Goal: Information Seeking & Learning: Learn about a topic

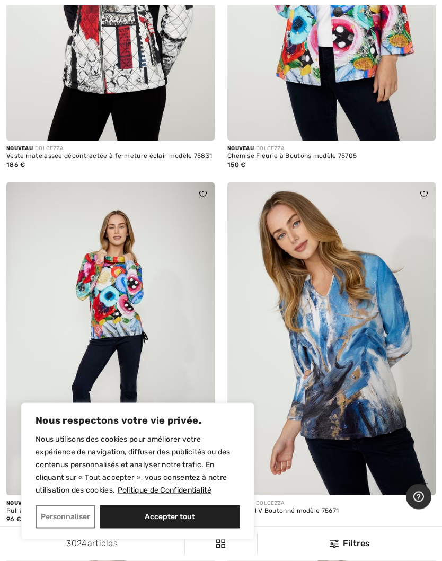
scroll to position [709, 0]
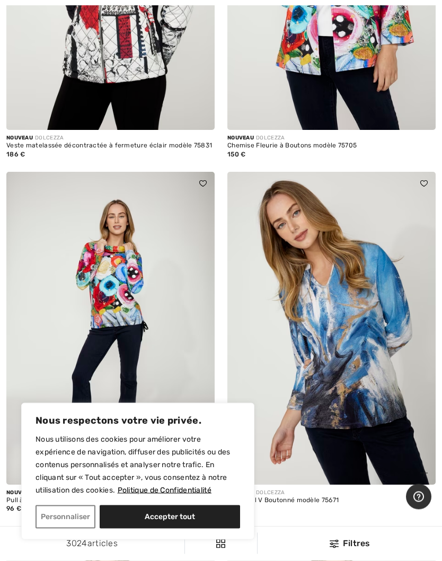
click at [196, 528] on button "Accepter tout" at bounding box center [170, 516] width 140 height 23
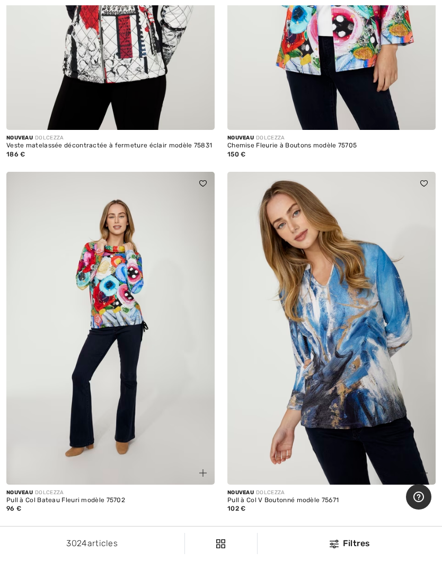
checkbox input "true"
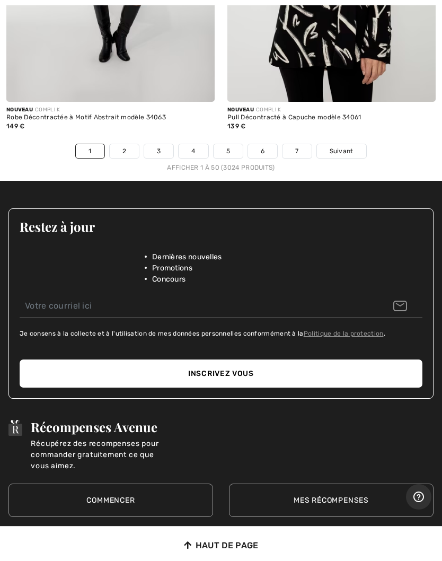
scroll to position [9381, 0]
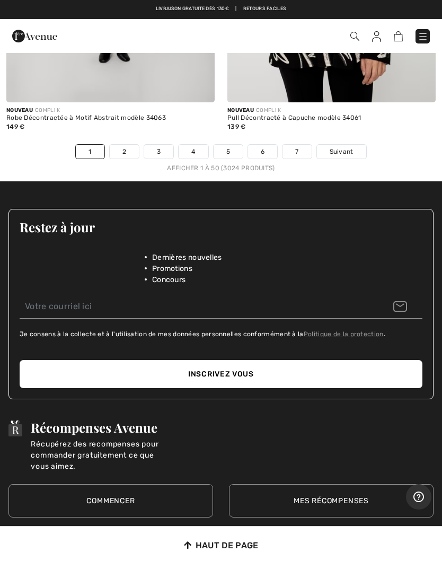
click at [130, 145] on link "2" at bounding box center [124, 152] width 29 height 14
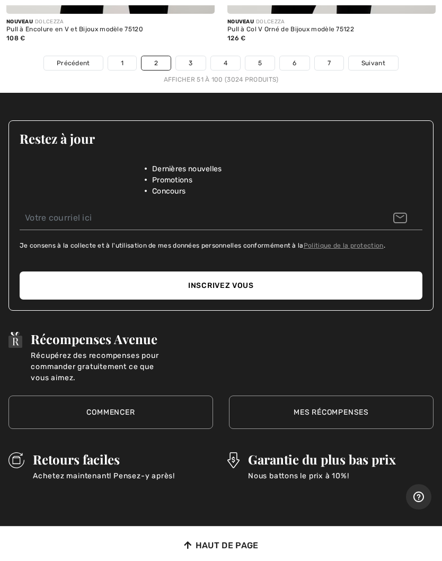
scroll to position [9421, 0]
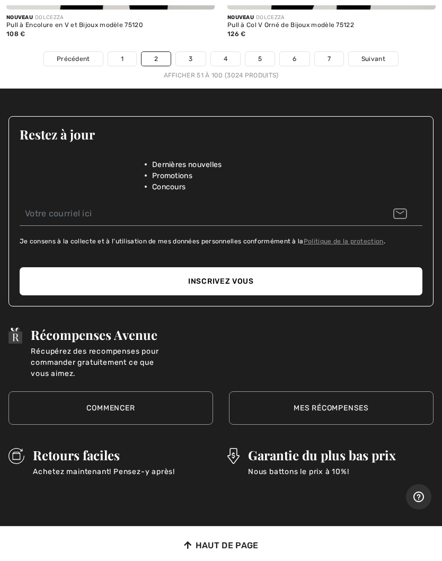
click at [193, 55] on link "3" at bounding box center [190, 59] width 29 height 14
click at [193, 52] on link "3" at bounding box center [190, 59] width 29 height 14
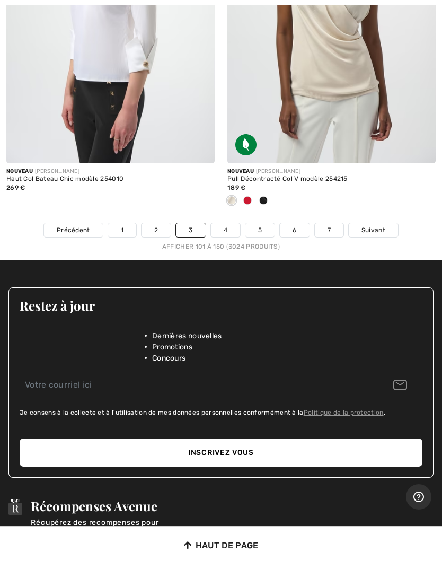
scroll to position [9271, 0]
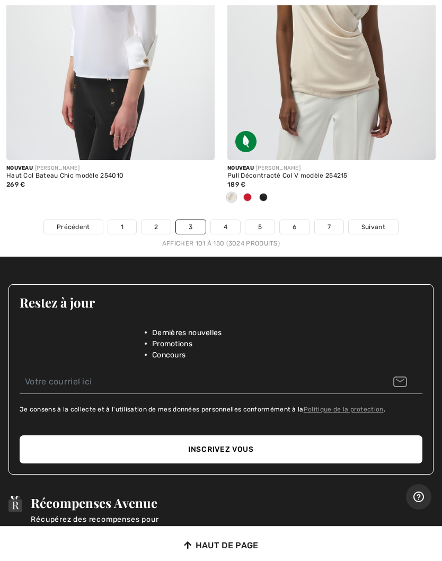
click at [236, 220] on link "4" at bounding box center [225, 227] width 29 height 14
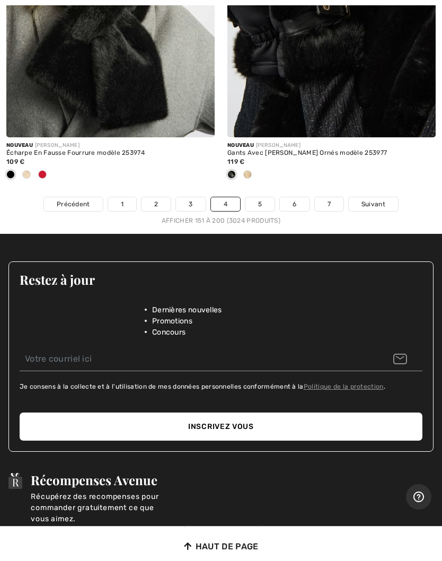
scroll to position [9567, 0]
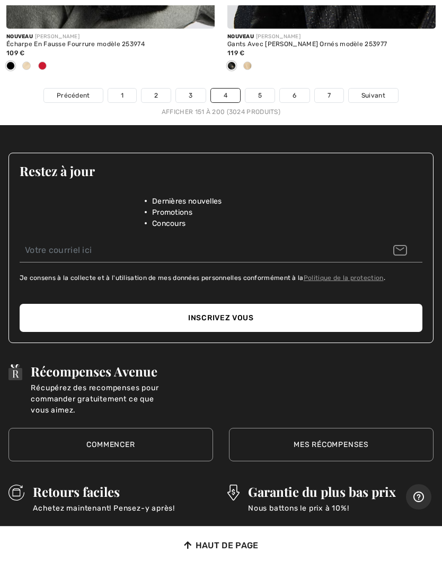
click at [262, 89] on link "5" at bounding box center [259, 96] width 29 height 14
click at [264, 89] on link "5" at bounding box center [259, 96] width 29 height 14
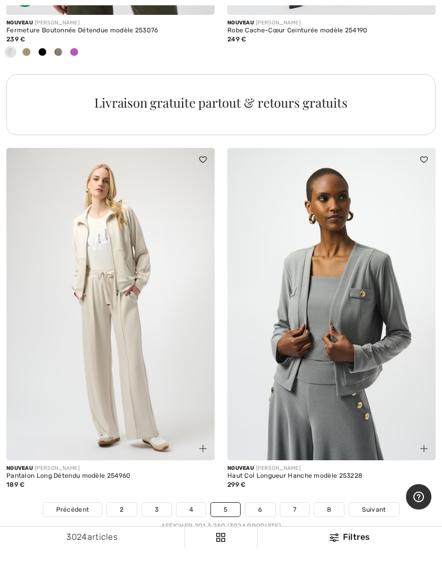
scroll to position [9132, 0]
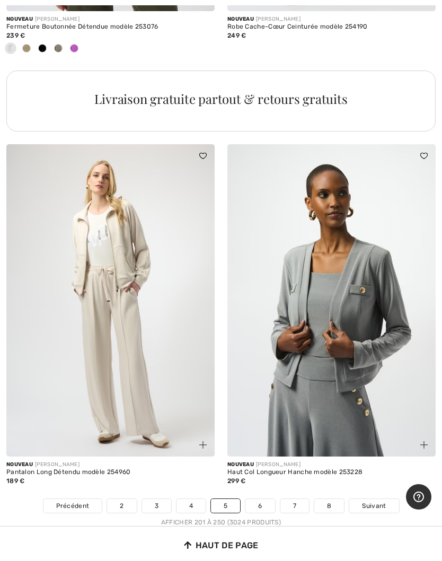
click at [263, 499] on link "6" at bounding box center [259, 506] width 29 height 14
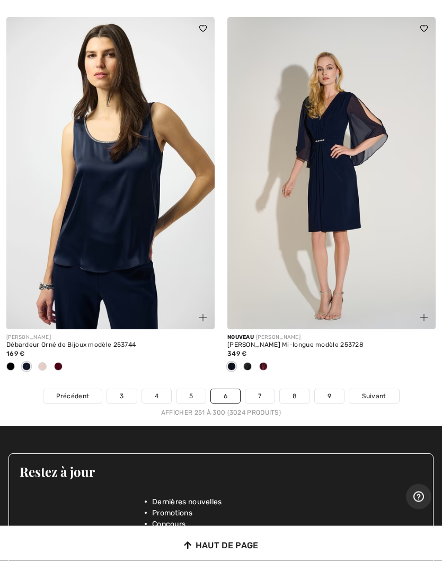
scroll to position [9198, 0]
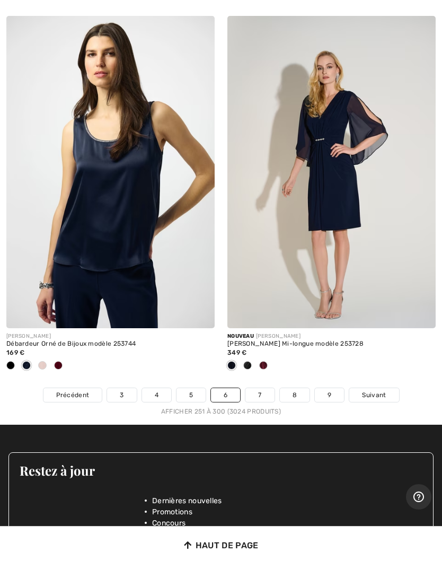
click at [268, 388] on link "7" at bounding box center [259, 395] width 29 height 14
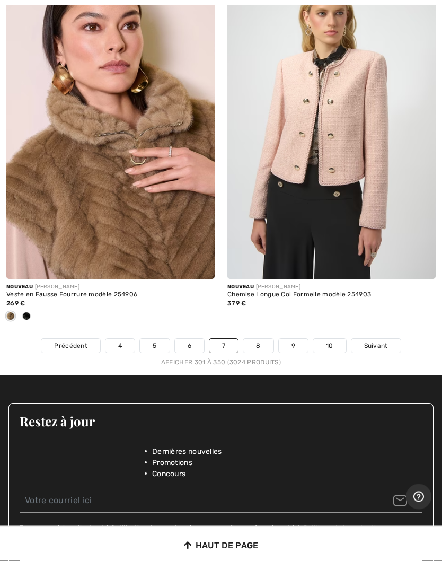
scroll to position [9327, 0]
click at [265, 339] on link "8" at bounding box center [258, 346] width 30 height 14
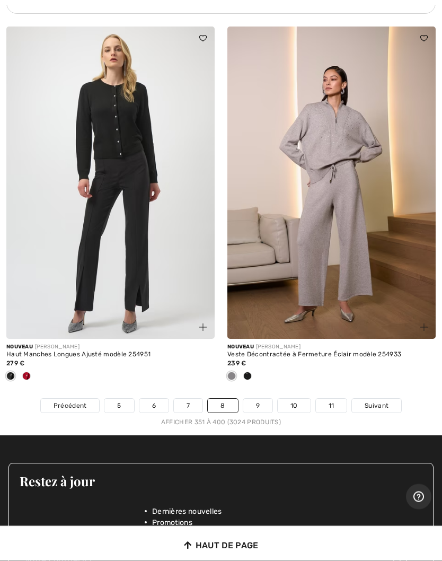
scroll to position [9180, 0]
click at [257, 399] on link "9" at bounding box center [257, 406] width 29 height 14
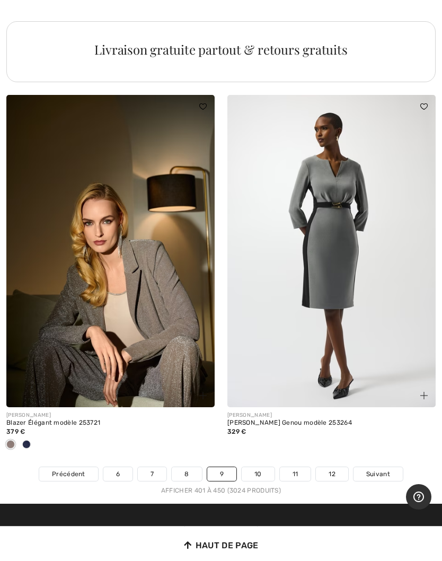
scroll to position [9110, 0]
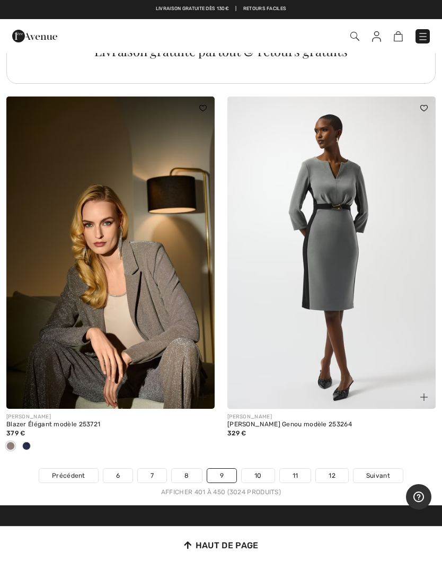
click at [265, 470] on link "10" at bounding box center [258, 476] width 33 height 14
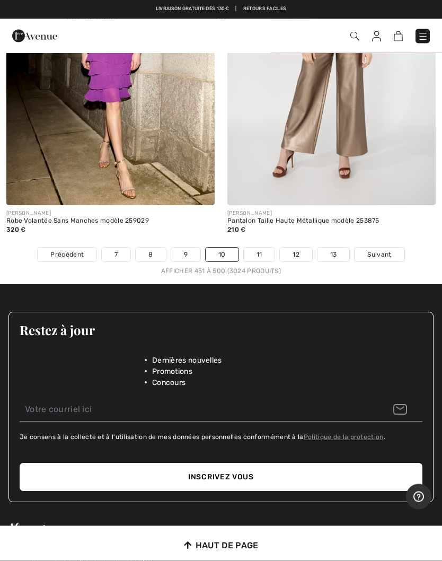
scroll to position [9443, 0]
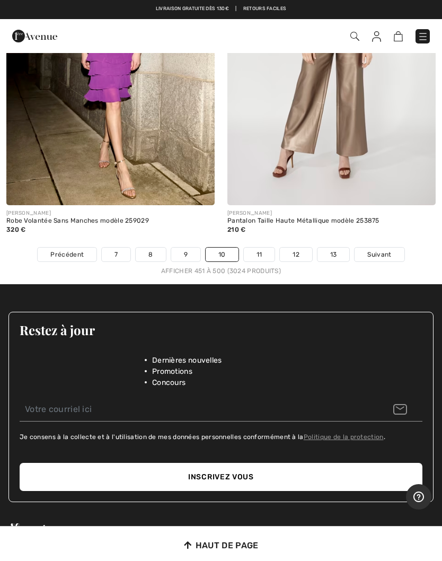
click at [267, 248] on link "11" at bounding box center [259, 255] width 31 height 14
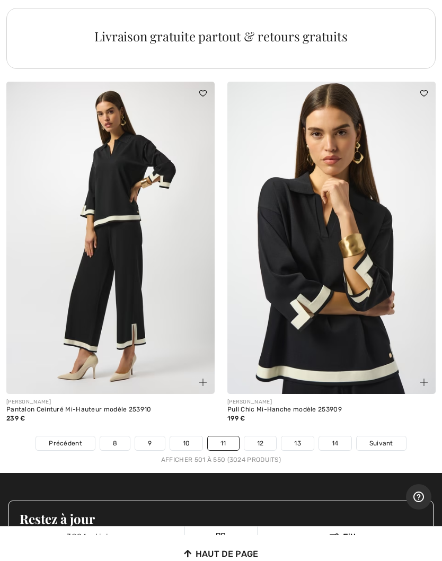
scroll to position [9157, 0]
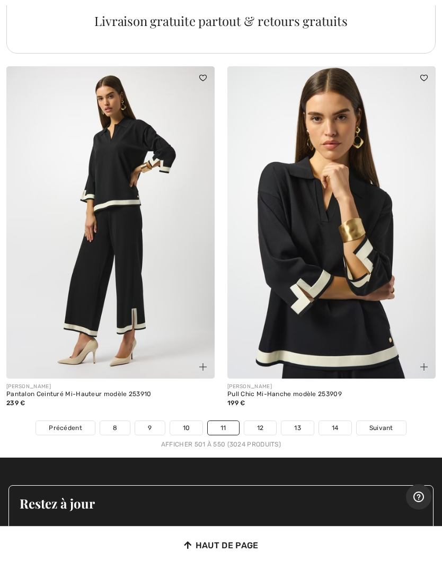
click at [268, 421] on link "12" at bounding box center [260, 428] width 32 height 14
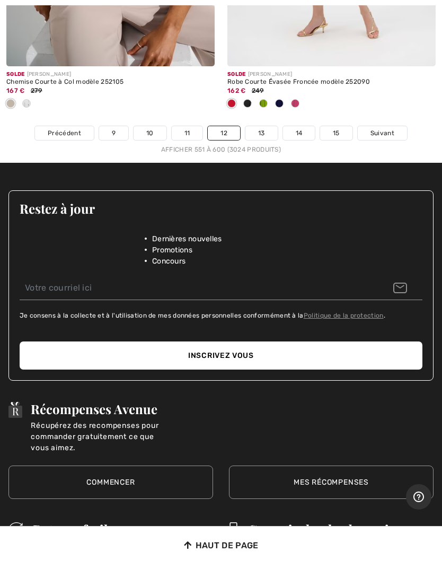
scroll to position [9638, 0]
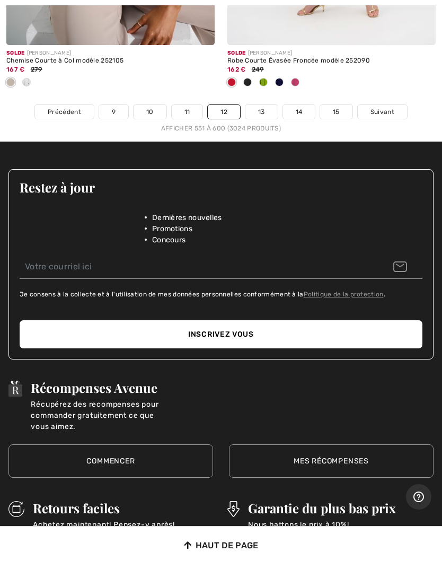
click at [265, 105] on link "13" at bounding box center [261, 112] width 32 height 14
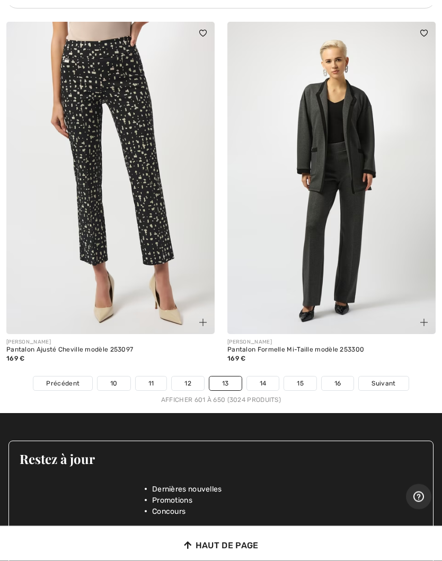
scroll to position [9157, 0]
click at [269, 376] on link "14" at bounding box center [263, 383] width 32 height 14
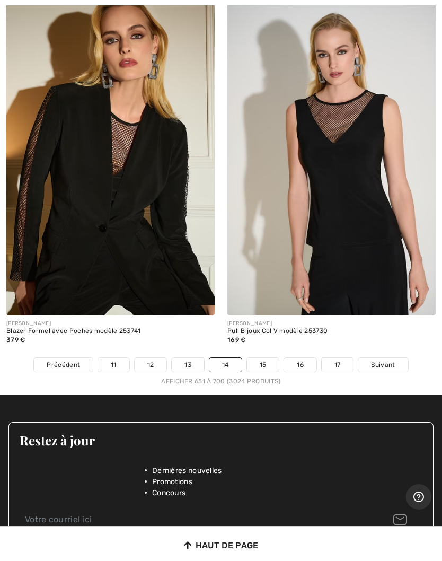
scroll to position [9291, 0]
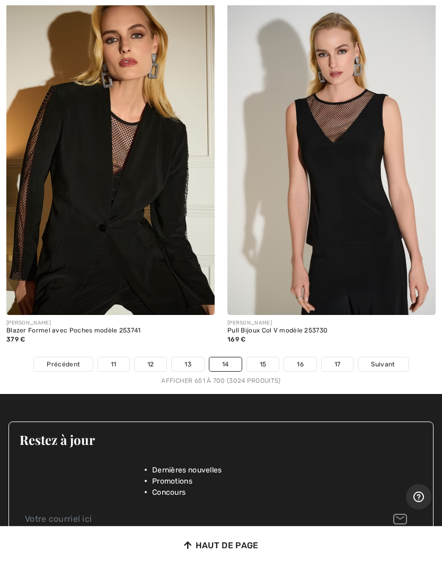
click at [269, 357] on link "15" at bounding box center [263, 364] width 32 height 14
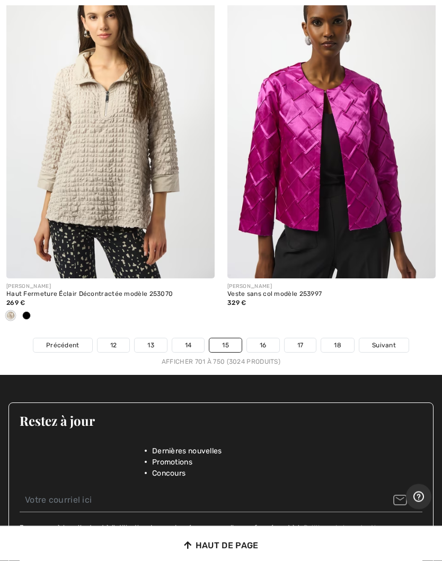
scroll to position [9177, 0]
click at [269, 338] on link "16" at bounding box center [263, 345] width 32 height 14
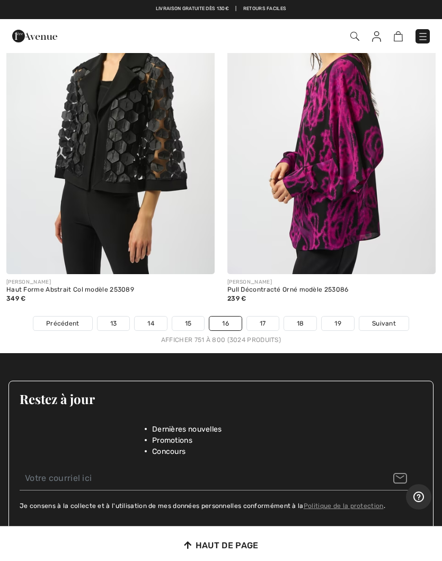
scroll to position [9150, 0]
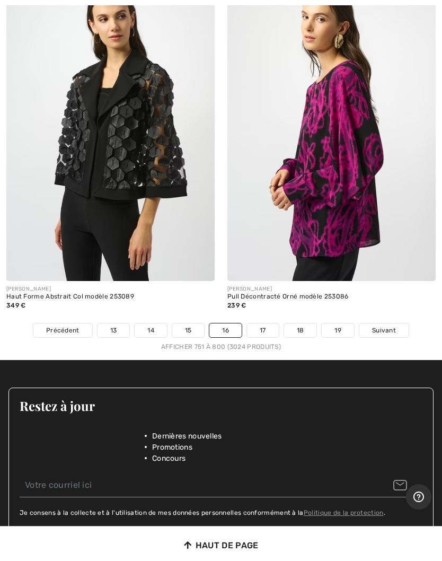
click at [271, 323] on link "17" at bounding box center [263, 330] width 32 height 14
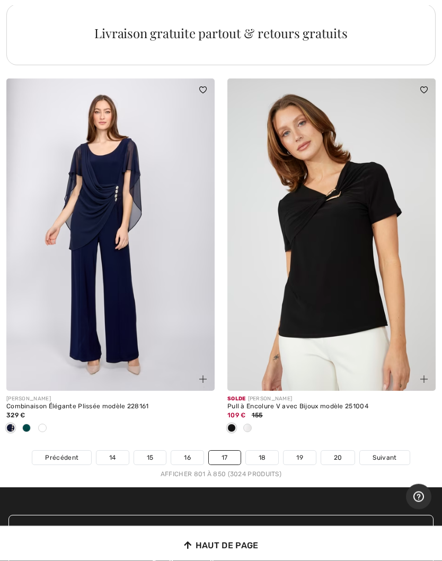
scroll to position [9135, 0]
click at [267, 451] on link "18" at bounding box center [262, 458] width 33 height 14
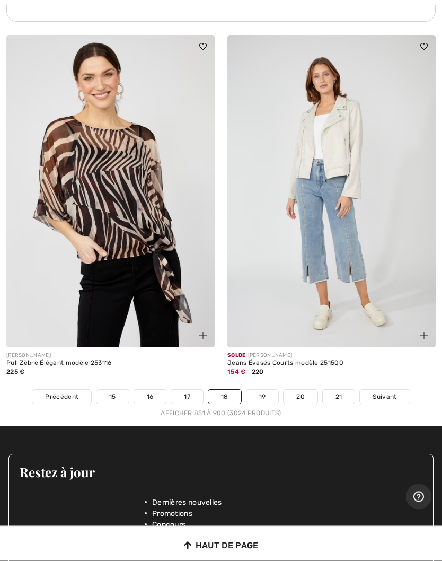
scroll to position [9196, 0]
click at [267, 390] on link "19" at bounding box center [262, 397] width 32 height 14
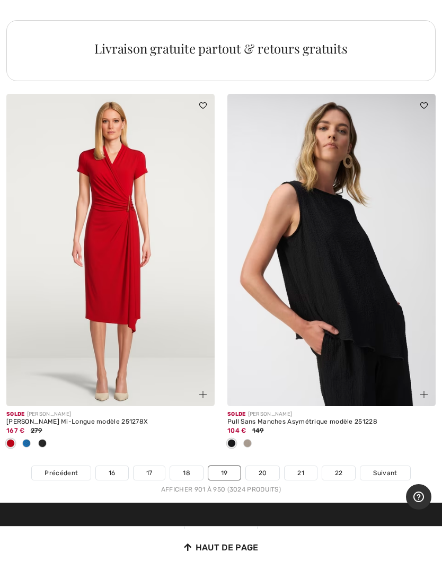
scroll to position [9339, 0]
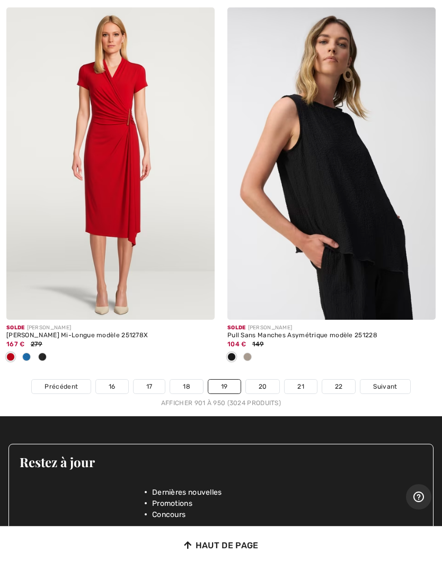
click at [267, 382] on link "20" at bounding box center [263, 387] width 34 height 14
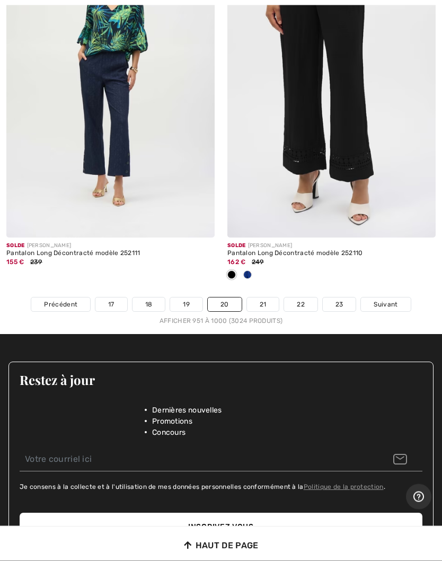
scroll to position [9352, 0]
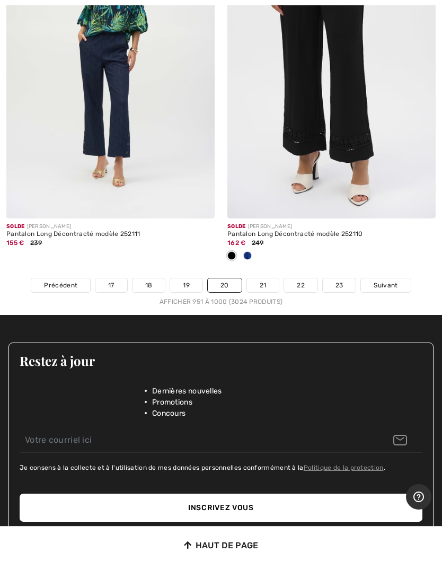
click at [269, 280] on link "21" at bounding box center [263, 285] width 32 height 14
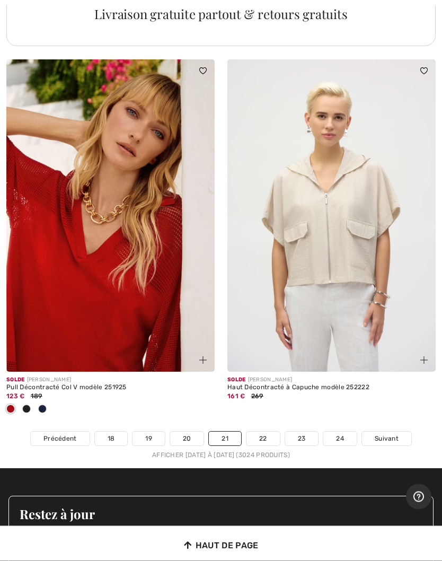
scroll to position [9277, 0]
click at [271, 431] on link "22" at bounding box center [262, 438] width 33 height 14
click at [264, 431] on link "22" at bounding box center [262, 438] width 33 height 14
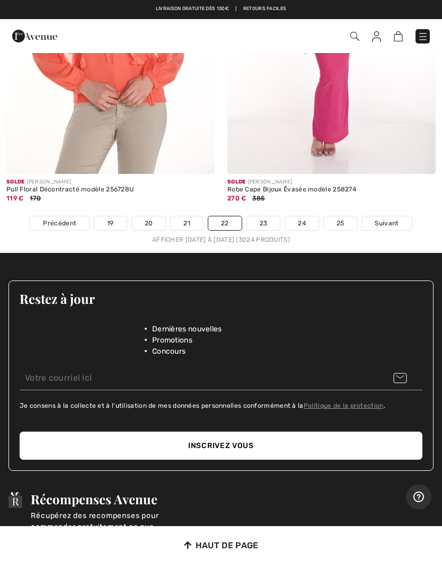
scroll to position [9423, 0]
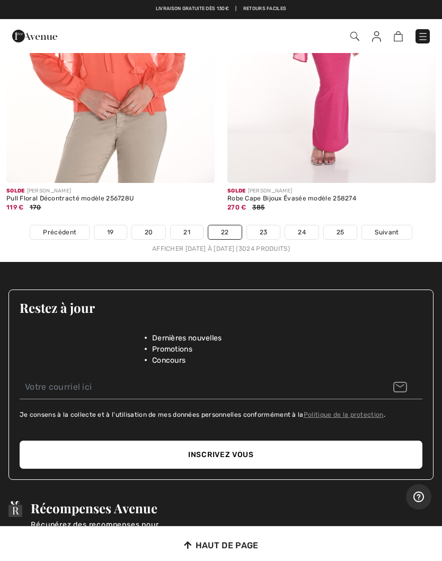
click at [271, 227] on link "23" at bounding box center [263, 232] width 33 height 14
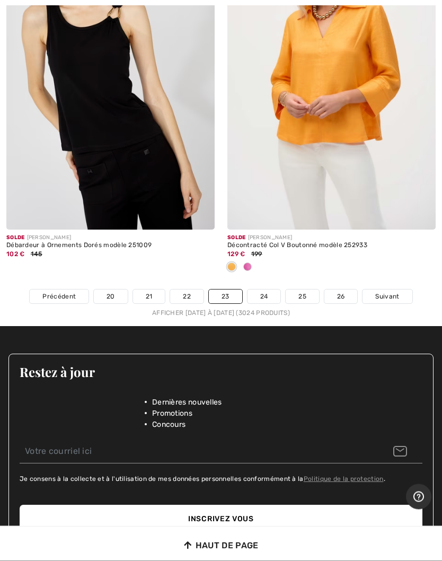
scroll to position [9290, 0]
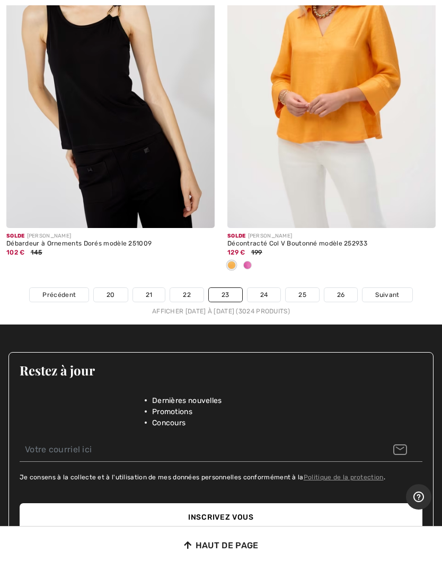
click at [272, 290] on link "24" at bounding box center [264, 295] width 33 height 14
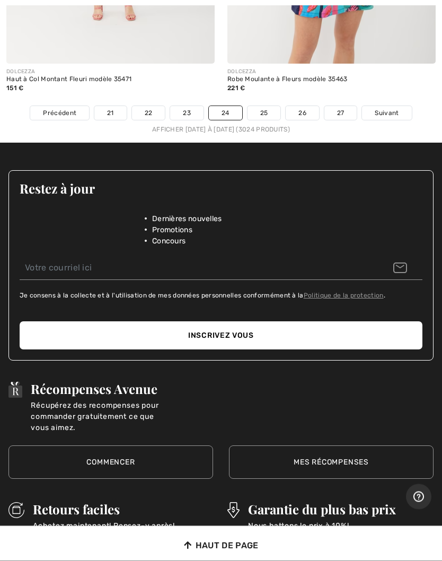
scroll to position [9434, 0]
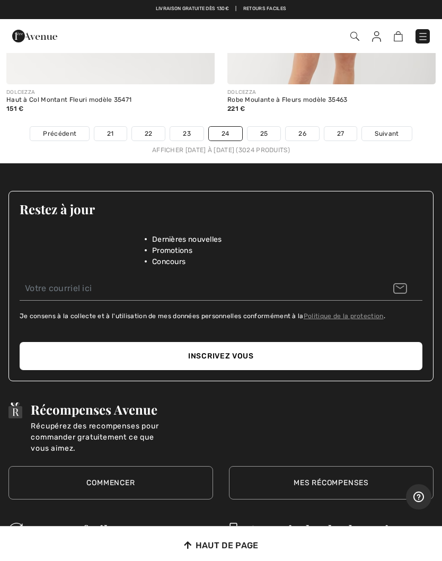
click at [270, 127] on link "25" at bounding box center [264, 134] width 33 height 14
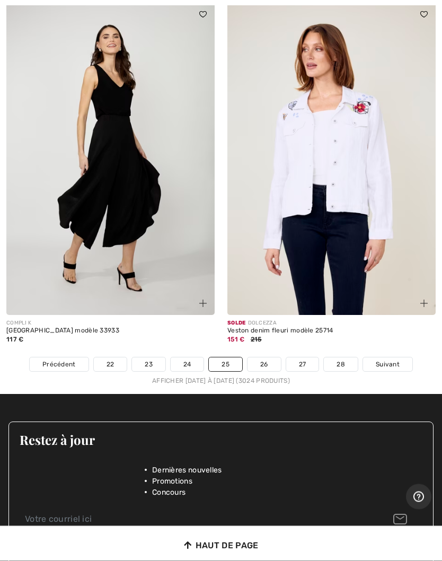
scroll to position [9133, 0]
click at [272, 358] on link "26" at bounding box center [264, 364] width 33 height 14
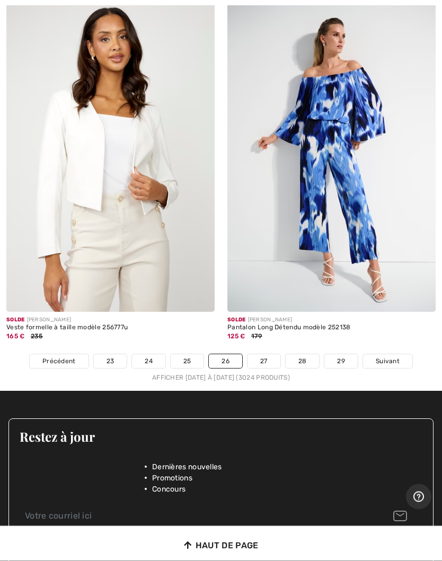
scroll to position [9312, 0]
click at [275, 354] on link "27" at bounding box center [264, 361] width 33 height 14
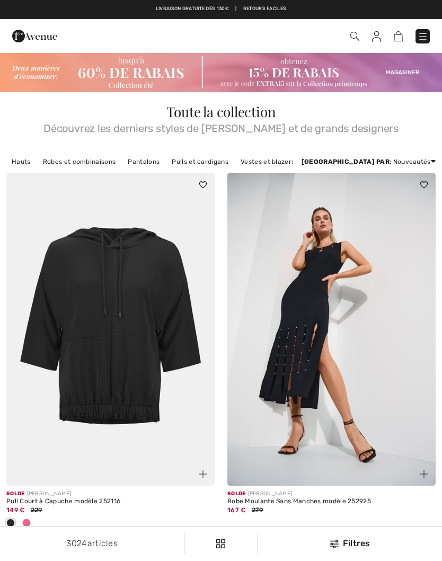
checkbox input "true"
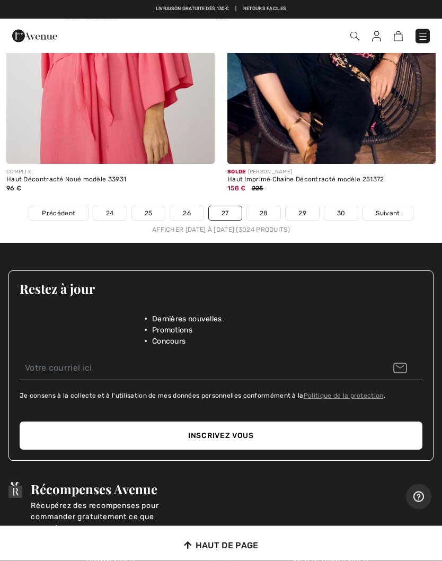
scroll to position [9175, 0]
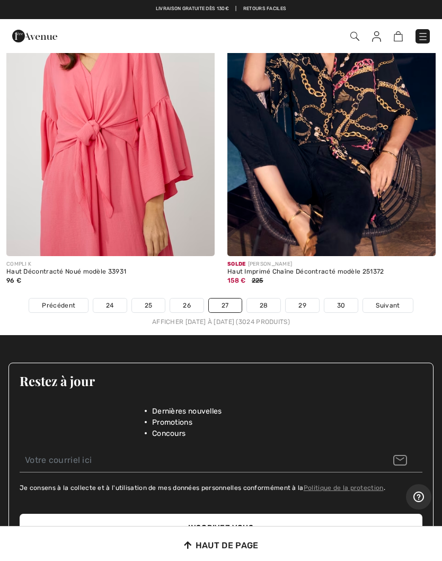
click at [269, 301] on link "28" at bounding box center [264, 305] width 34 height 14
click at [424, 40] on img at bounding box center [423, 36] width 11 height 11
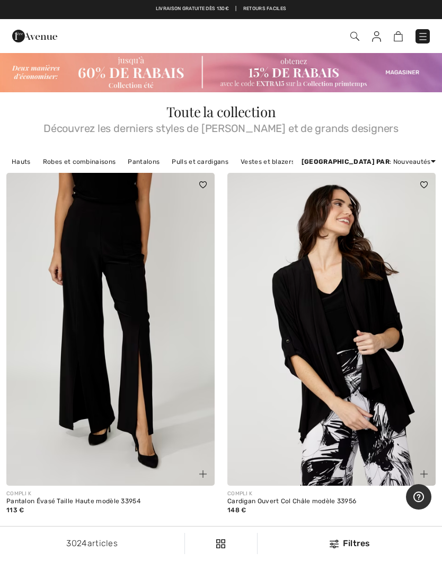
click at [419, 40] on img at bounding box center [423, 36] width 11 height 11
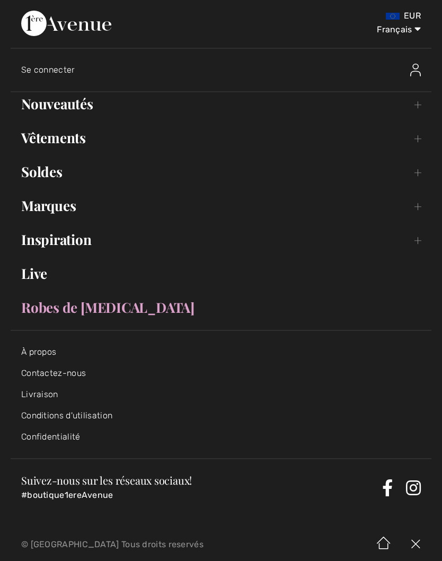
click at [70, 140] on link "Vêtements Toggle submenu" at bounding box center [221, 137] width 421 height 23
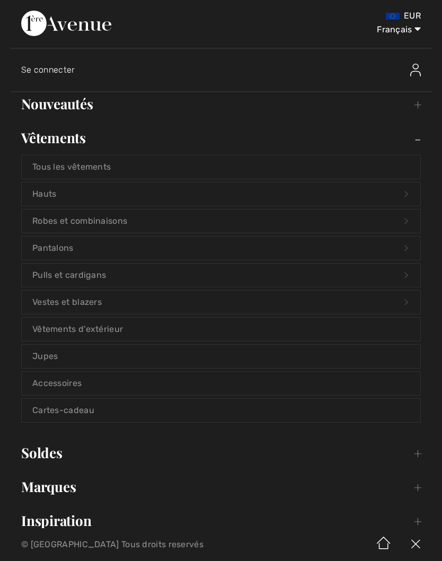
click at [54, 195] on link "Hauts Open submenu" at bounding box center [221, 193] width 399 height 23
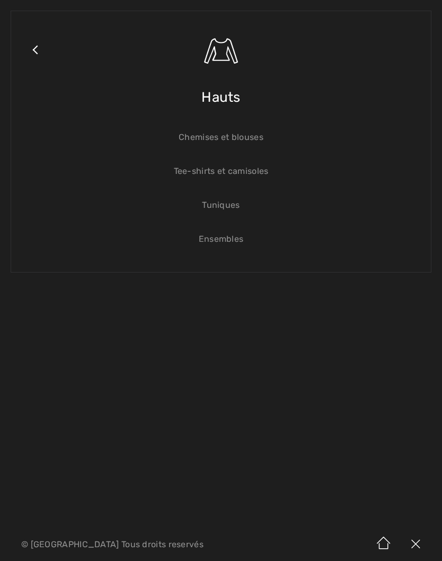
click at [40, 54] on link "Close submenu" at bounding box center [35, 63] width 27 height 83
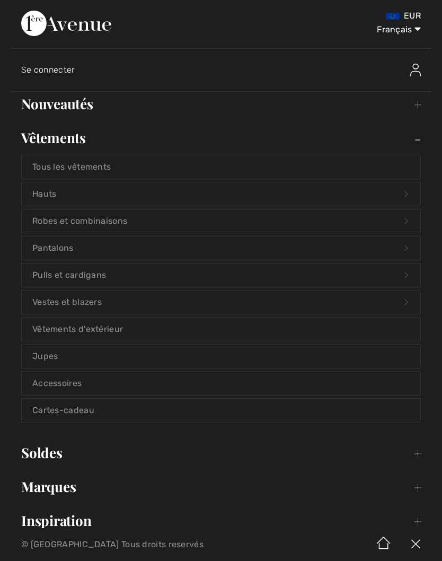
click at [93, 306] on link "Vestes et blazers Open submenu" at bounding box center [221, 301] width 399 height 23
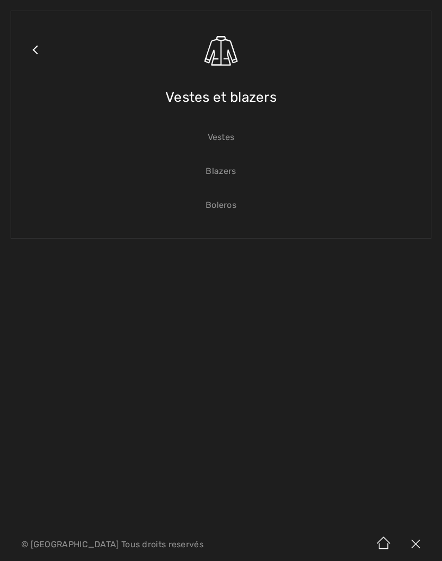
click at [245, 103] on span "Vestes et blazers" at bounding box center [220, 97] width 111 height 38
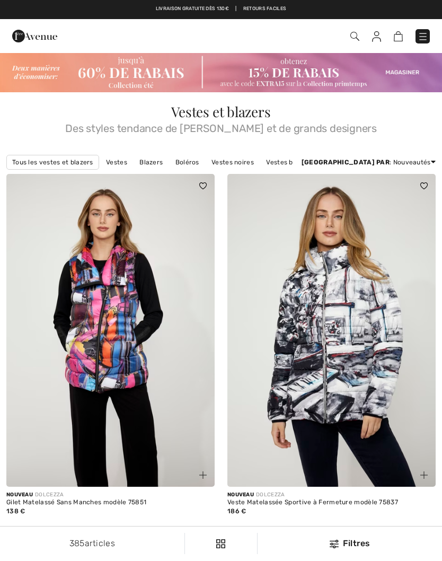
checkbox input "true"
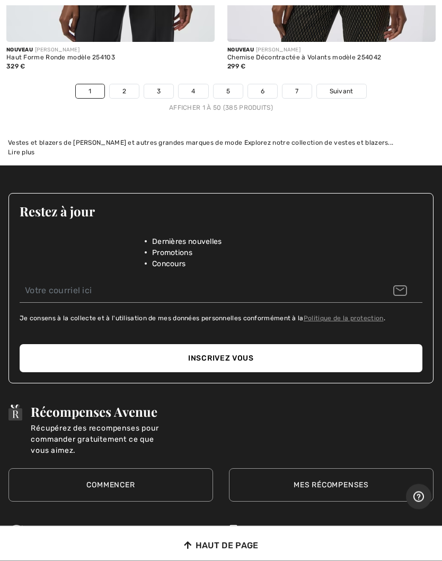
scroll to position [9425, 0]
click at [130, 84] on link "2" at bounding box center [124, 91] width 29 height 14
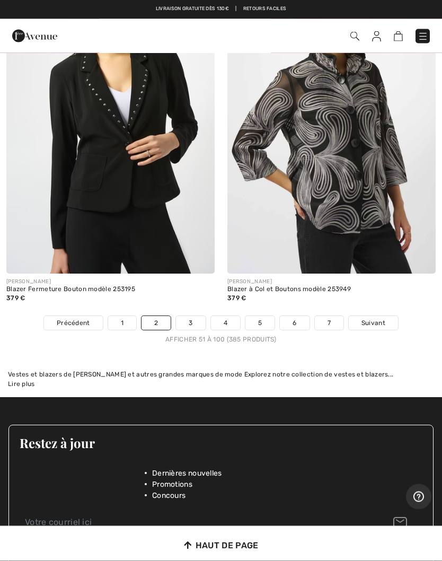
scroll to position [9288, 0]
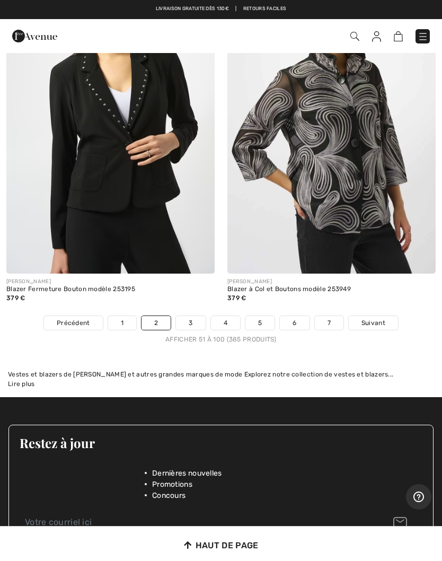
click at [193, 316] on link "3" at bounding box center [190, 323] width 29 height 14
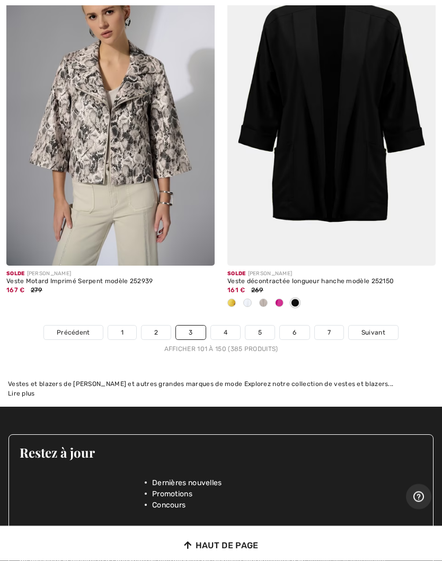
scroll to position [9191, 0]
click at [230, 325] on link "4" at bounding box center [225, 332] width 29 height 14
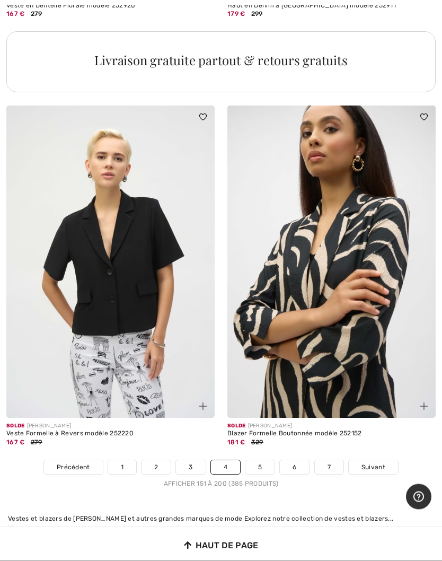
scroll to position [9196, 0]
click at [261, 460] on link "5" at bounding box center [259, 467] width 29 height 14
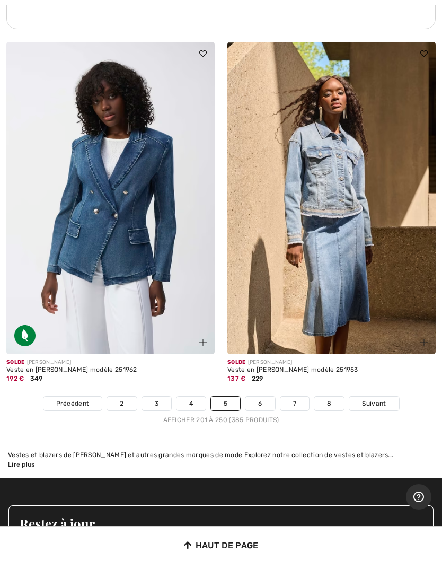
scroll to position [9252, 0]
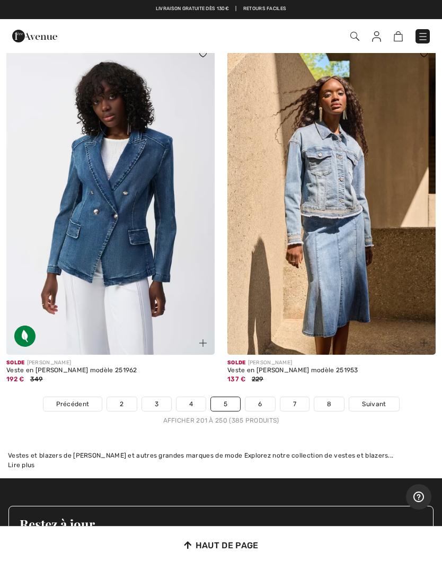
click at [266, 397] on link "6" at bounding box center [259, 404] width 29 height 14
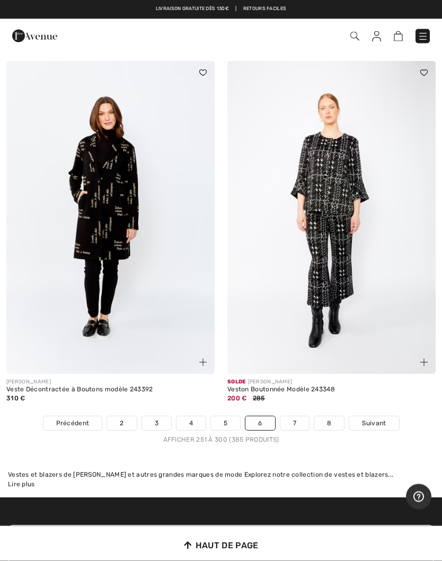
scroll to position [9132, 0]
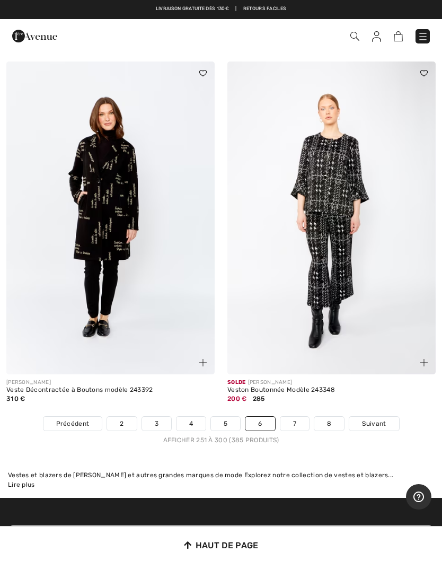
click at [298, 417] on link "7" at bounding box center [294, 424] width 29 height 14
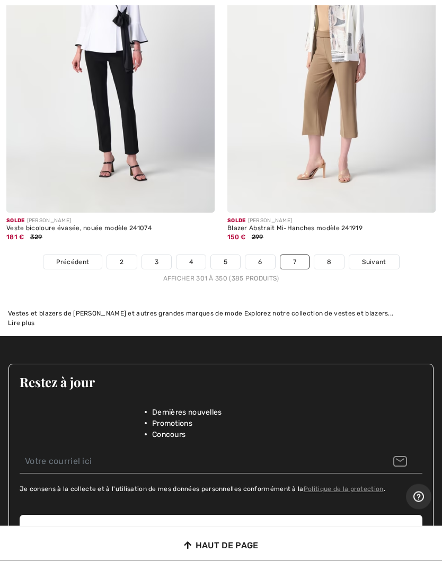
scroll to position [9362, 0]
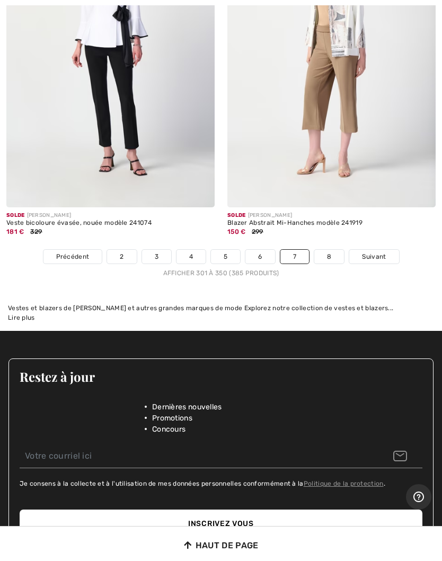
click at [336, 250] on link "8" at bounding box center [329, 257] width 30 height 14
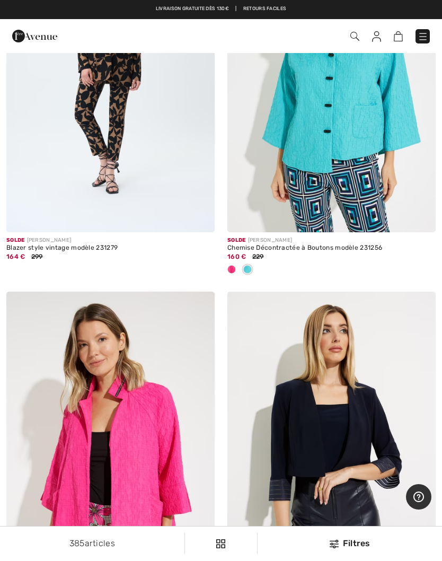
scroll to position [5393, 0]
